Goal: Task Accomplishment & Management: Manage account settings

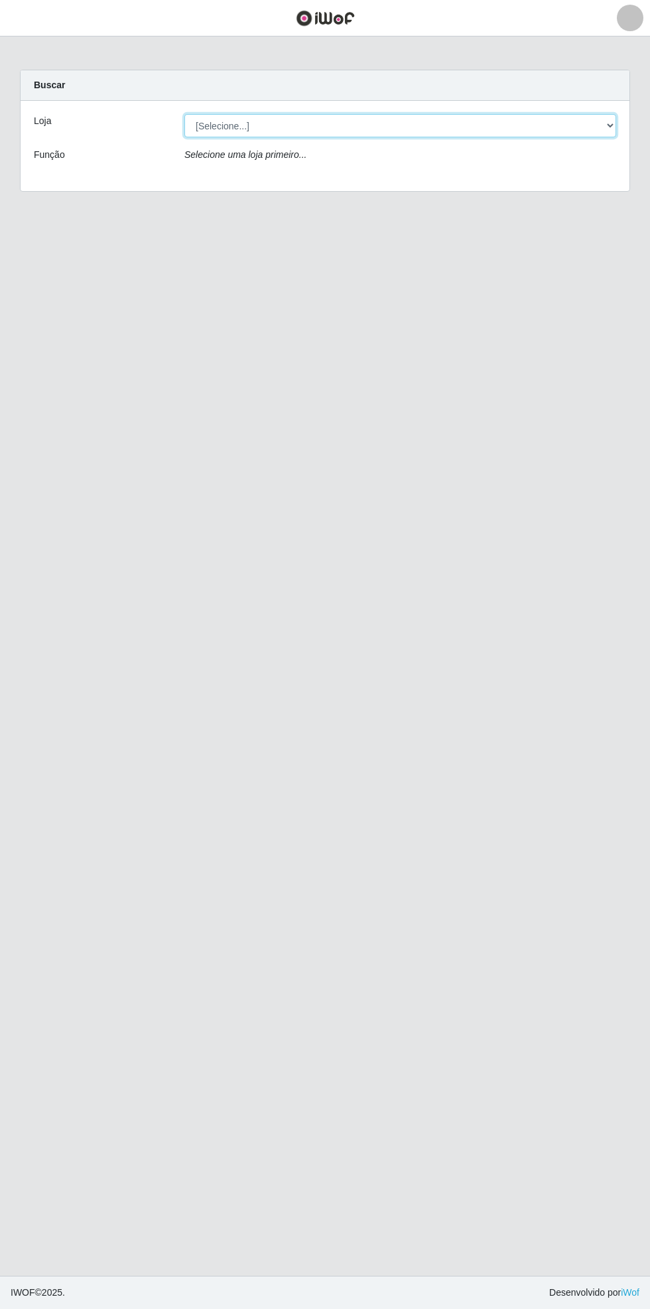
click at [613, 123] on select "[Selecione...] Bemais Supermercados - Cidade Universitária" at bounding box center [401, 125] width 432 height 23
select select "250"
click at [185, 114] on select "[Selecione...] Bemais Supermercados - Cidade Universitária" at bounding box center [401, 125] width 432 height 23
click at [593, 115] on select "[Selecione...] Bemais Supermercados - [GEOGRAPHIC_DATA]" at bounding box center [401, 125] width 432 height 23
select select "250"
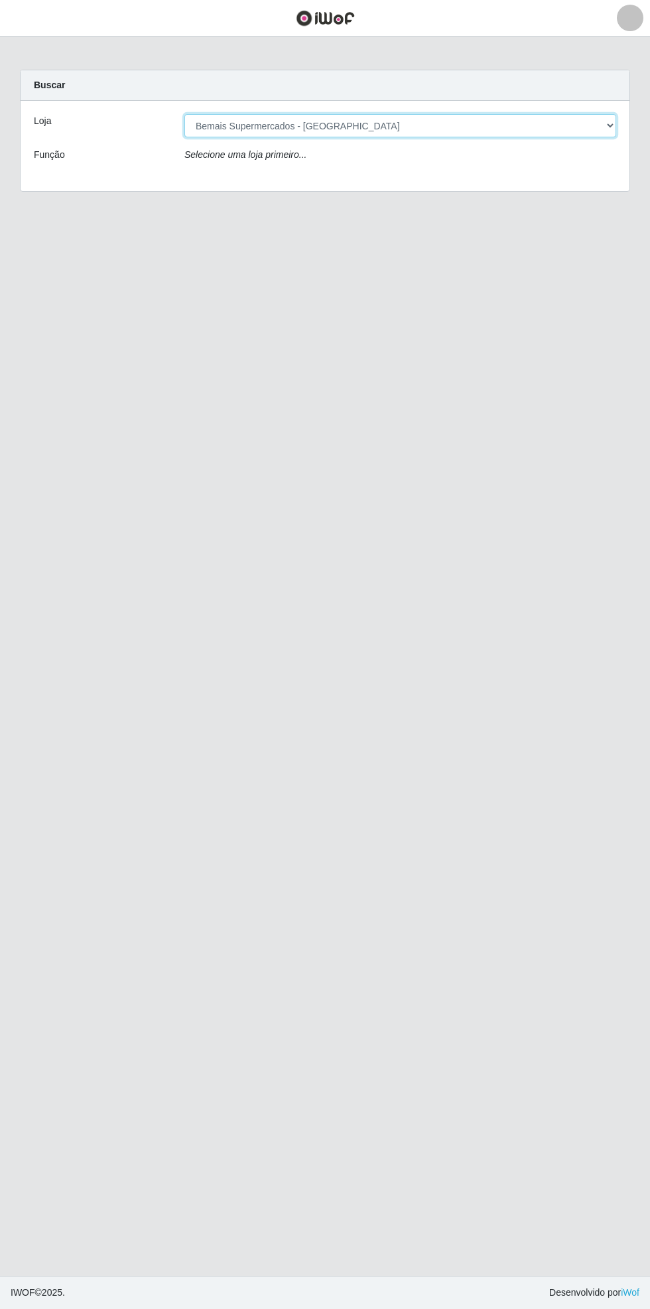
click at [185, 114] on select "[Selecione...] Bemais Supermercados - [GEOGRAPHIC_DATA]" at bounding box center [401, 125] width 432 height 23
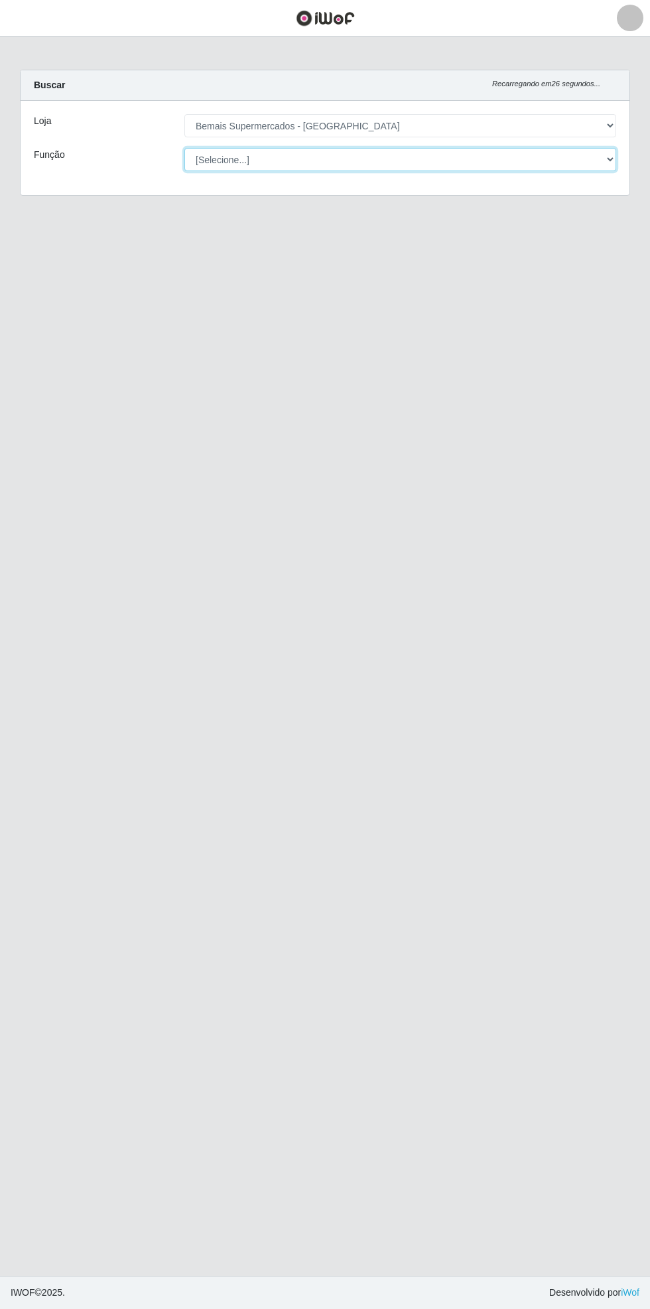
click at [611, 163] on select "[Selecione...] ASG ASG + ASG ++ Auxiliar de Estacionamento Auxiliar de Estacion…" at bounding box center [401, 159] width 432 height 23
select select "72"
click at [185, 148] on select "[Selecione...] ASG ASG + ASG ++ Auxiliar de Estacionamento Auxiliar de Estacion…" at bounding box center [401, 159] width 432 height 23
click at [636, 26] on div at bounding box center [630, 18] width 27 height 27
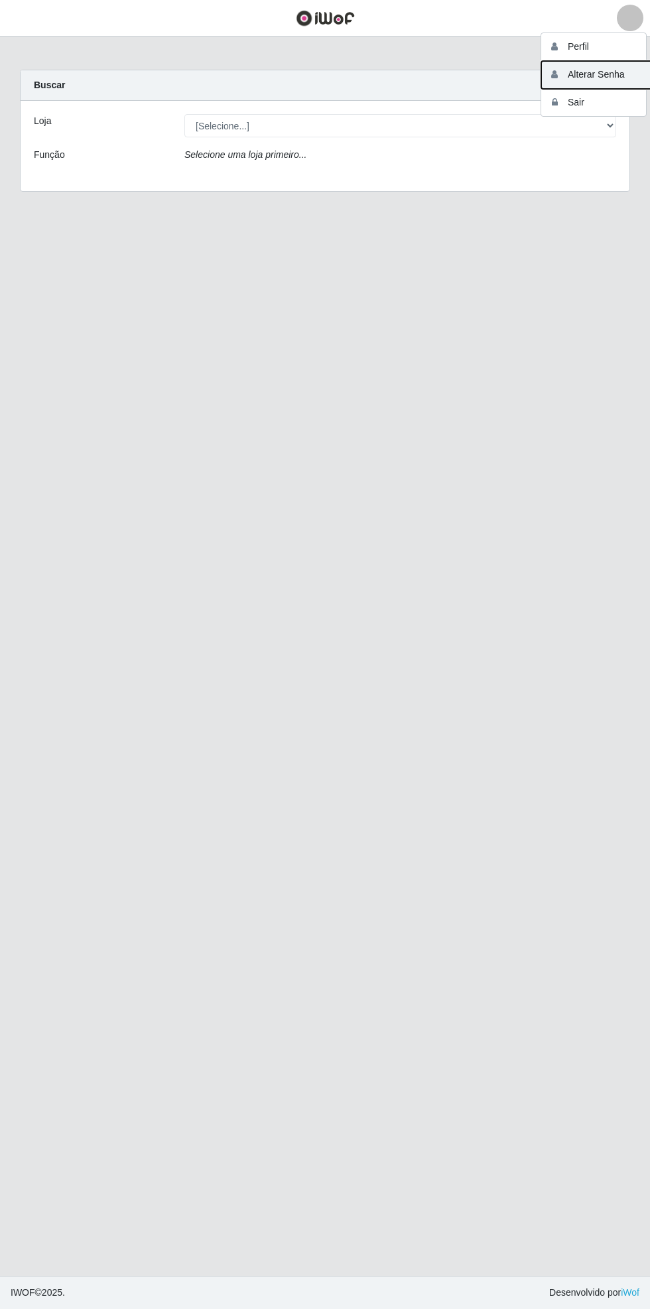
click at [635, 69] on button "Alterar Senha" at bounding box center [601, 75] width 119 height 28
click at [631, 29] on div at bounding box center [630, 18] width 27 height 27
click at [637, 73] on button "Alterar Senha" at bounding box center [601, 75] width 119 height 28
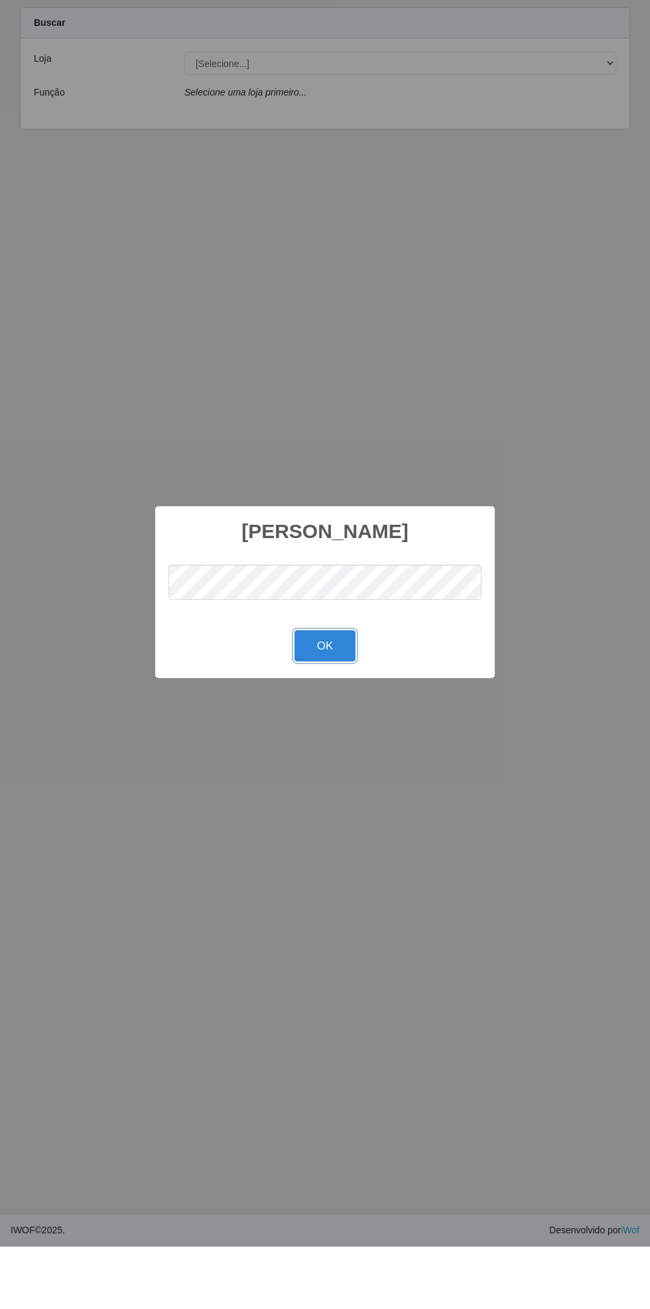
click at [327, 708] on button "OK" at bounding box center [326, 708] width 62 height 31
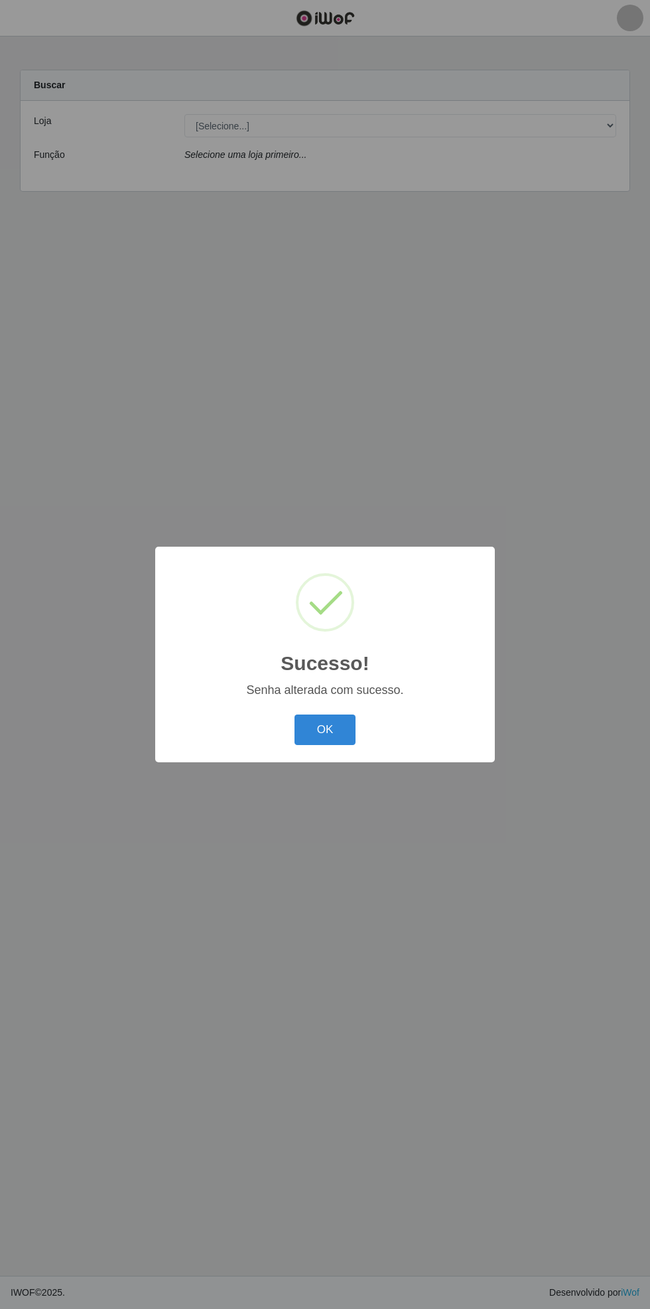
click at [324, 741] on button "OK" at bounding box center [326, 730] width 62 height 31
